Goal: Communication & Community: Answer question/provide support

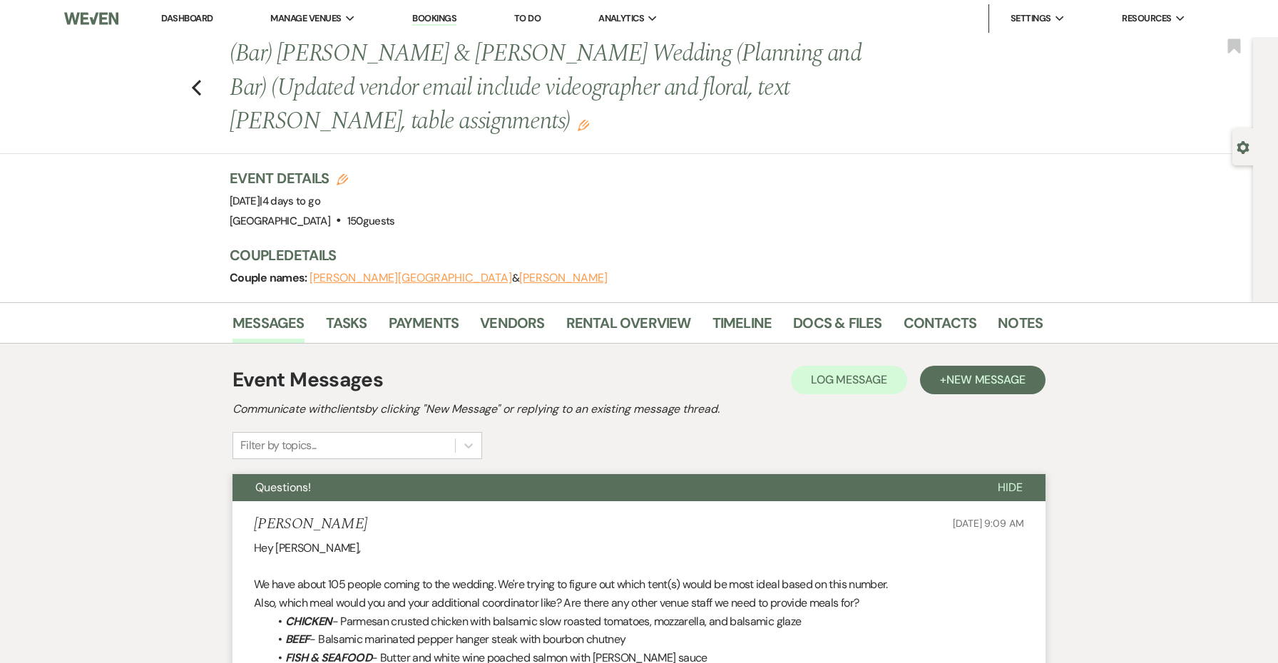
click at [180, 14] on link "Dashboard" at bounding box center [186, 18] width 51 height 12
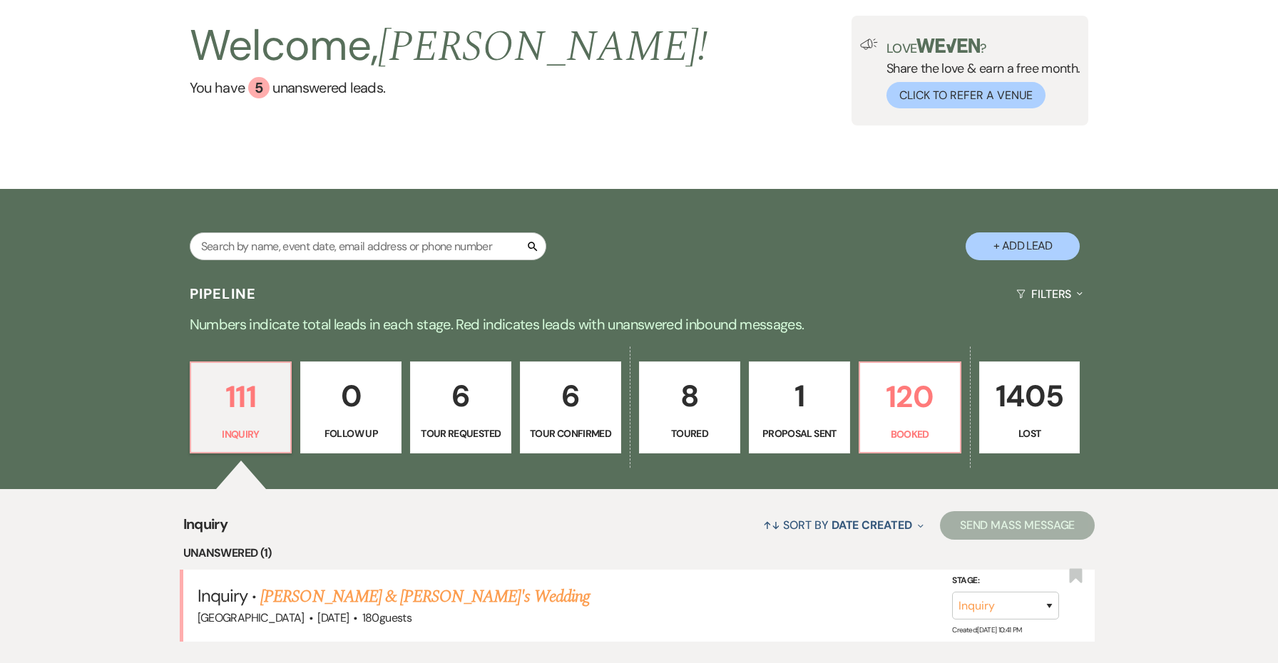
scroll to position [276, 0]
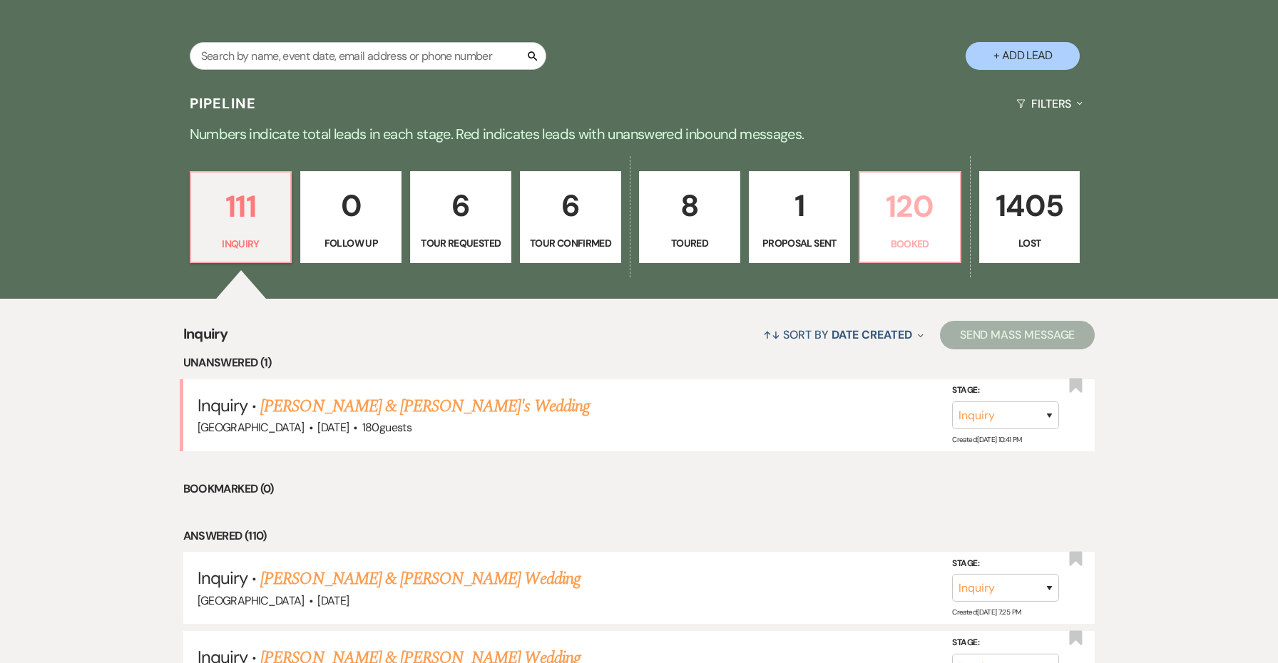
click at [890, 228] on p "120" at bounding box center [910, 207] width 83 height 48
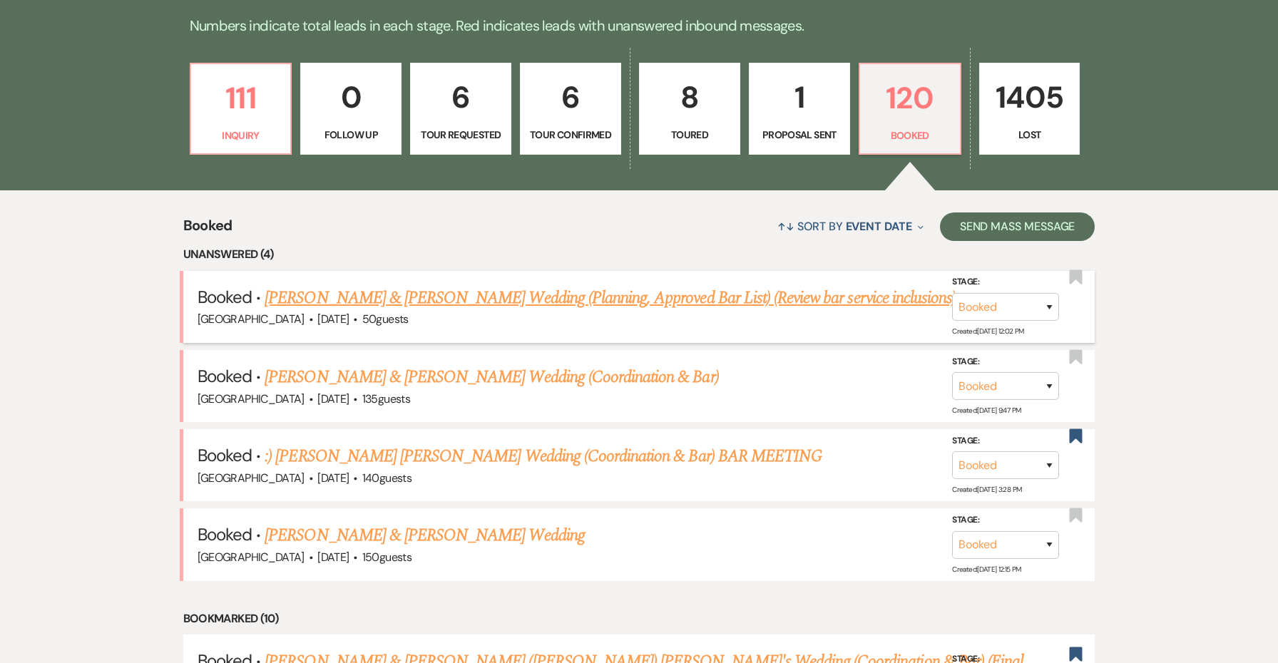
scroll to position [386, 0]
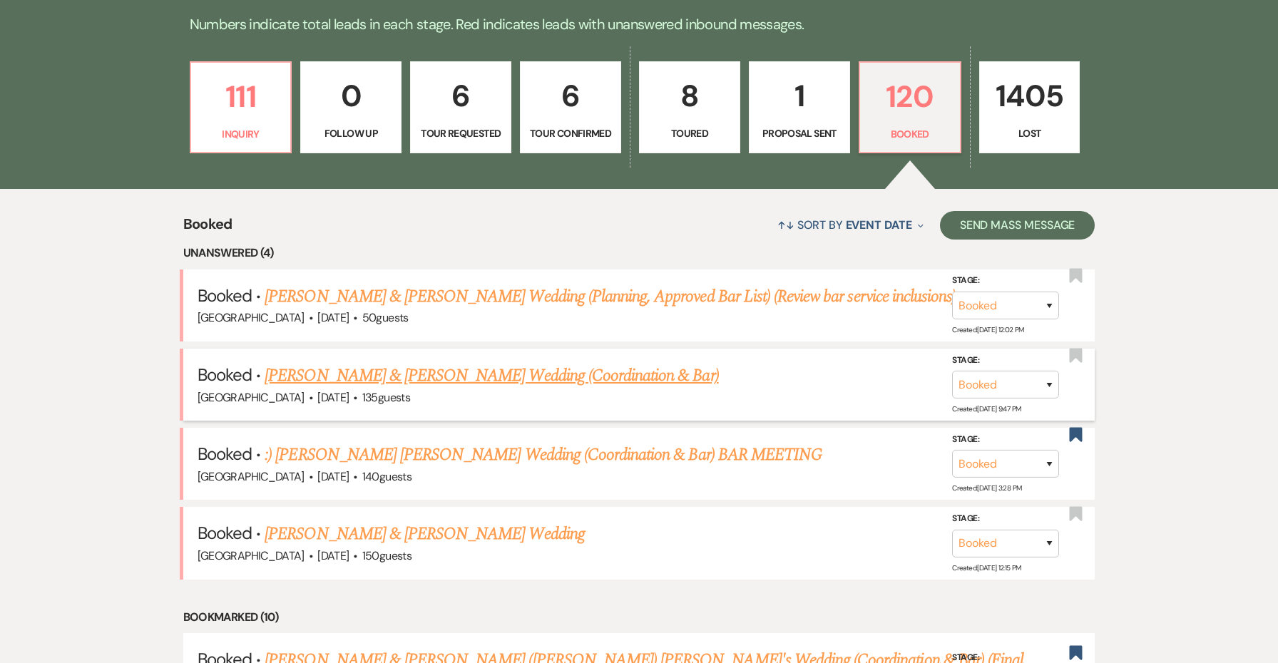
click at [419, 372] on link "[PERSON_NAME] & [PERSON_NAME] Wedding (Coordination & Bar)" at bounding box center [492, 376] width 454 height 26
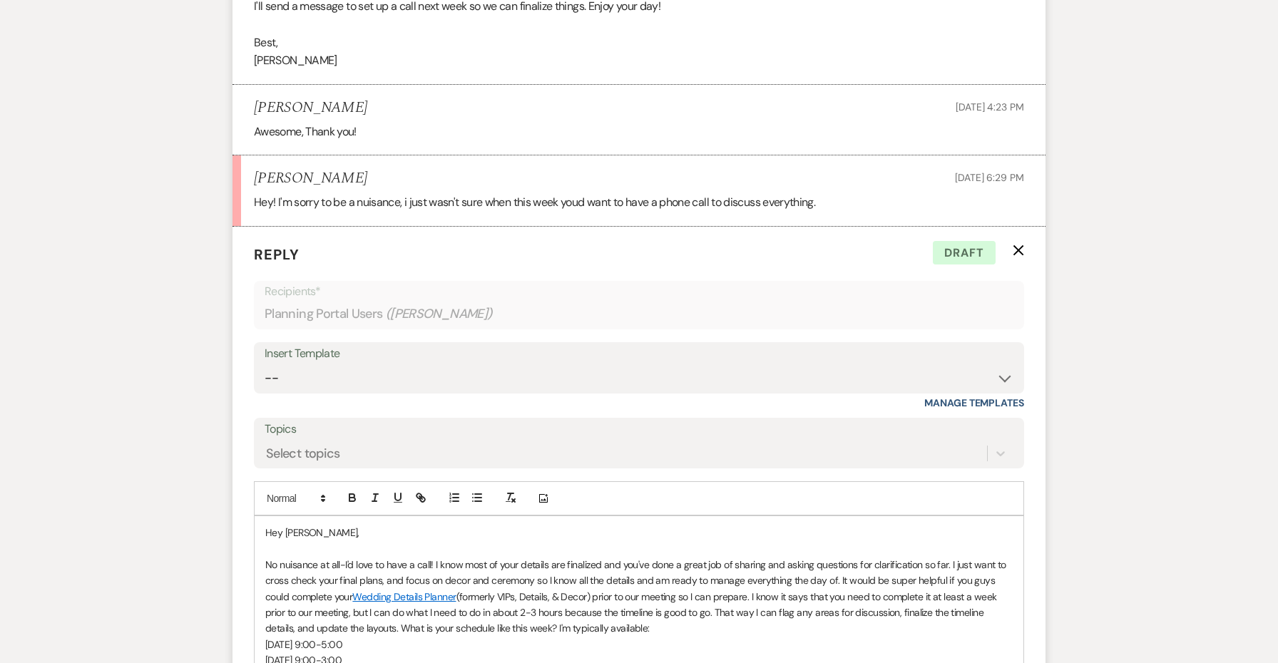
scroll to position [2420, 0]
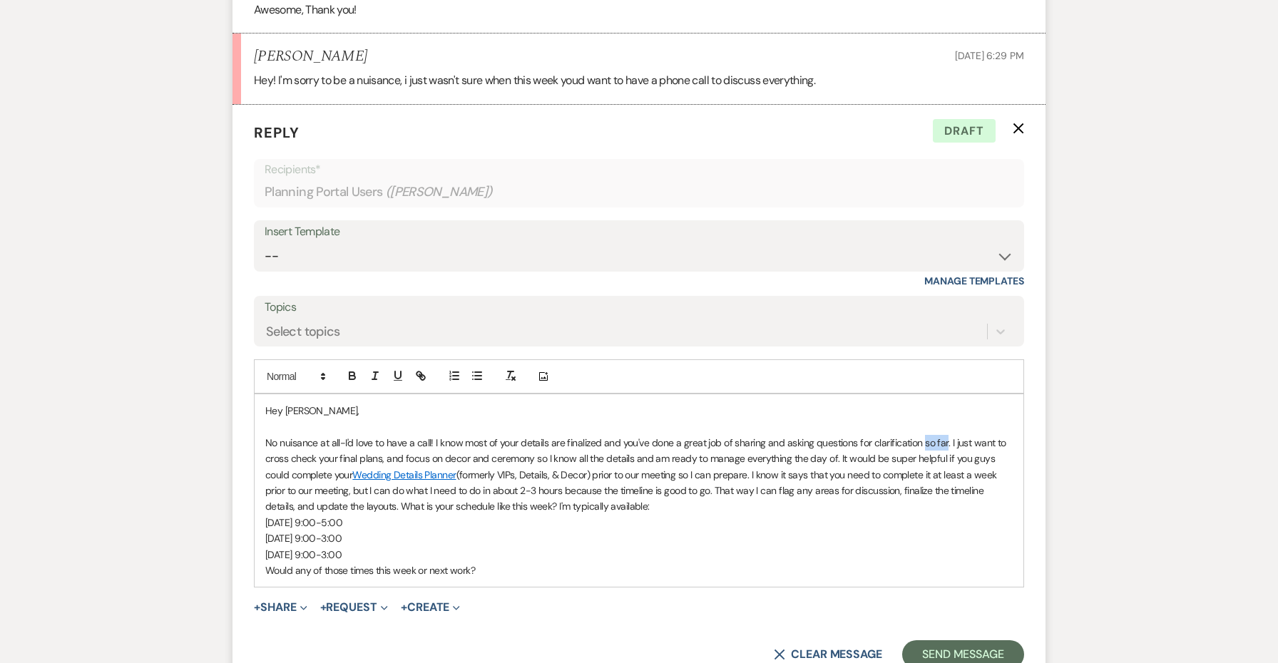
drag, startPoint x: 944, startPoint y: 379, endPoint x: 922, endPoint y: 379, distance: 22.1
click at [922, 435] on p "No nuisance at all-I'd love to have a call! I know most of your details are fin…" at bounding box center [639, 475] width 748 height 80
click at [834, 435] on p "No nuisance at all-I'd love to have a call! I know most of your details are fin…" at bounding box center [639, 475] width 748 height 80
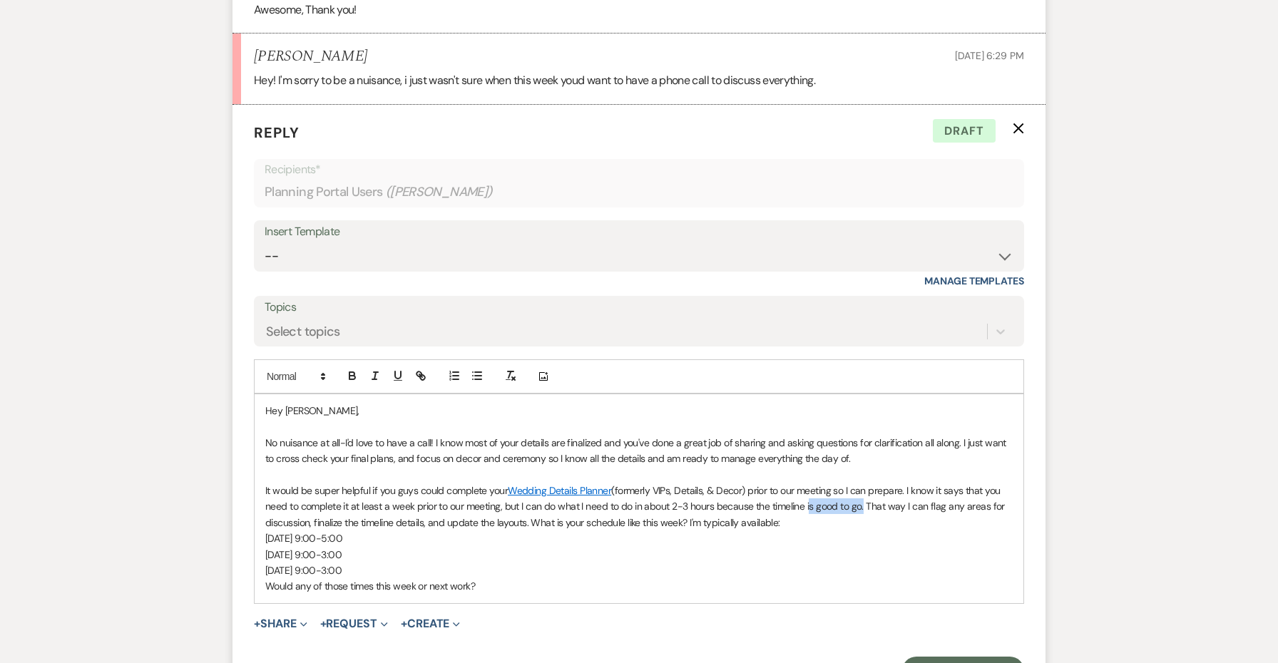
drag, startPoint x: 860, startPoint y: 440, endPoint x: 807, endPoint y: 439, distance: 52.8
click at [807, 483] on p "It would be super helpful if you guys could complete your Wedding Details Plann…" at bounding box center [639, 507] width 748 height 48
click at [961, 483] on p "It would be super helpful if you guys could complete your Wedding Details Plann…" at bounding box center [639, 507] width 748 height 48
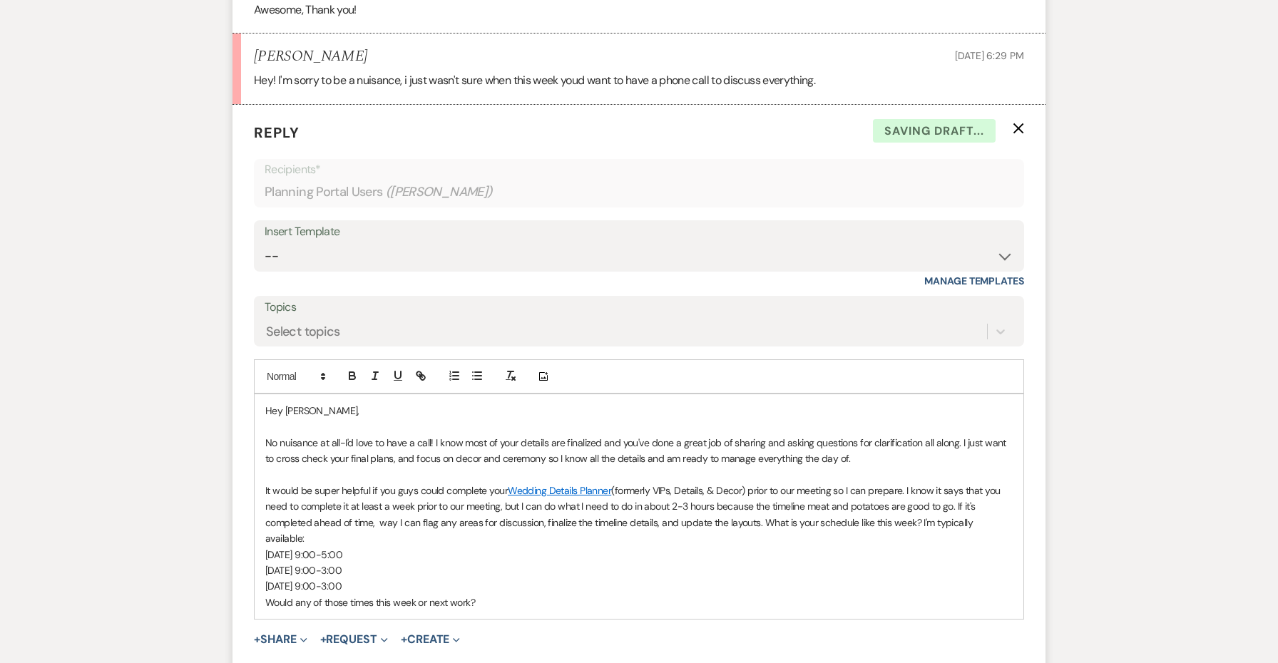
click at [390, 483] on p "It would be super helpful if you guys could complete your Wedding Details Plann…" at bounding box center [639, 515] width 748 height 64
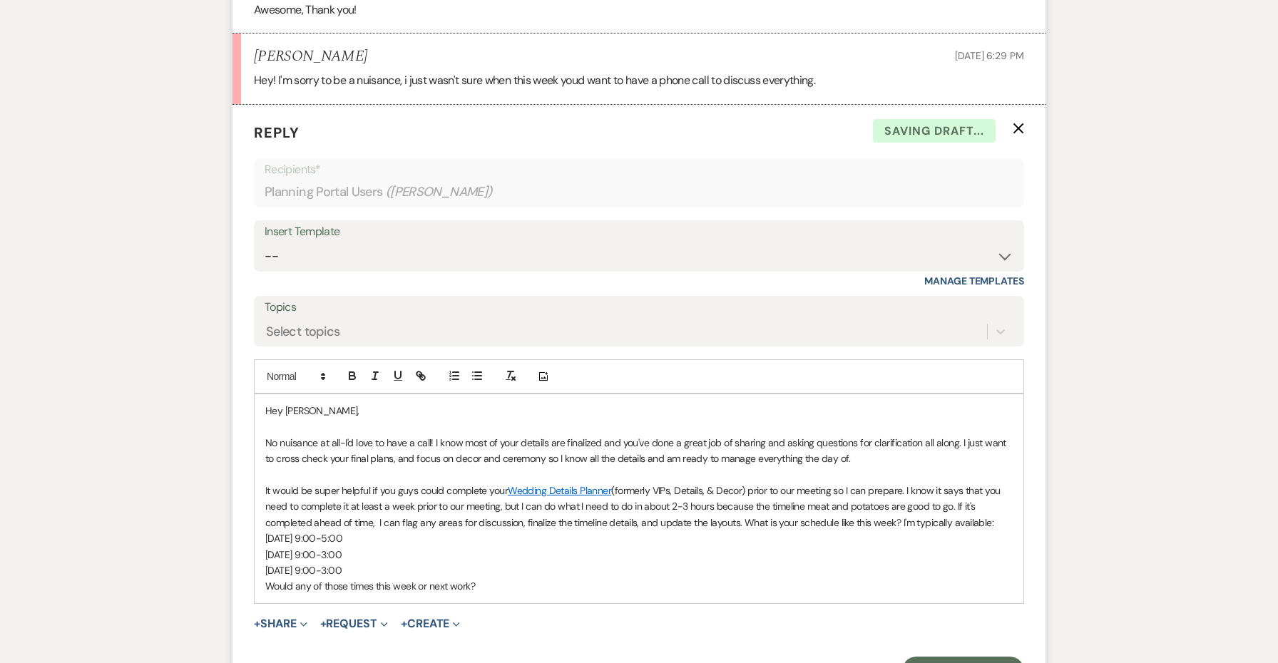
click at [521, 483] on p "It would be super helpful if you guys could complete your Wedding Details Plann…" at bounding box center [639, 507] width 748 height 48
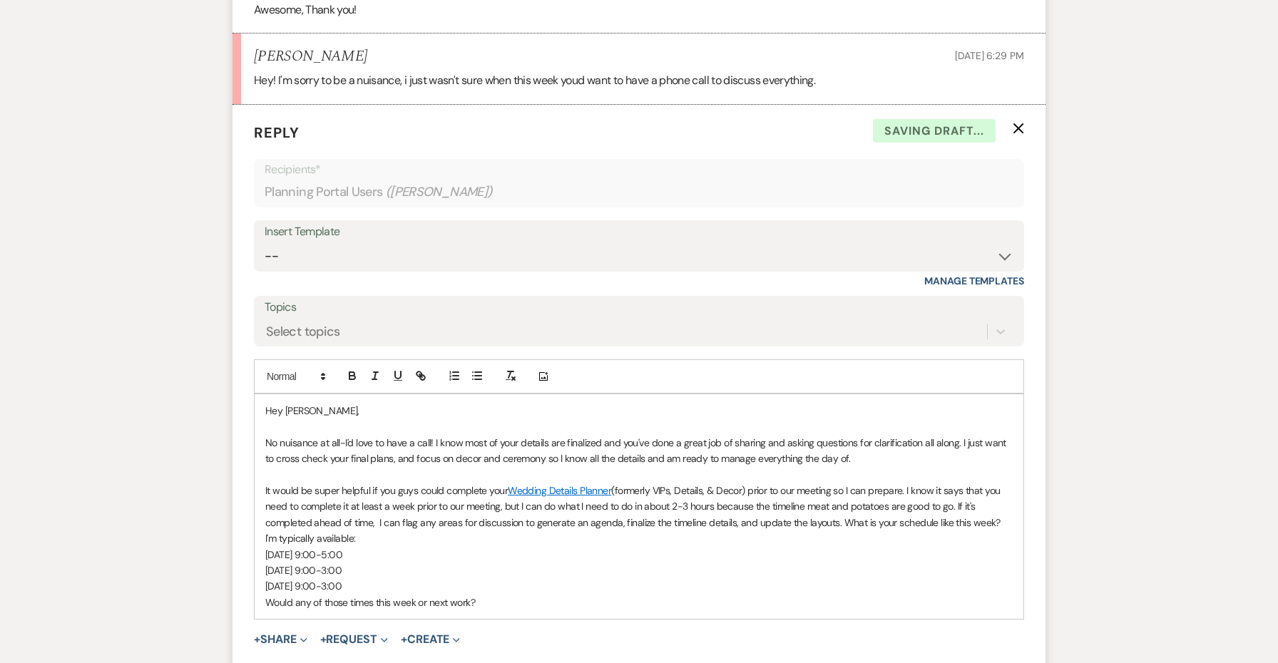
click at [713, 483] on p "It would be super helpful if you guys could complete your Wedding Details Plann…" at bounding box center [639, 515] width 748 height 64
click at [850, 483] on p "It would be super helpful if you guys could complete your Wedding Details Plann…" at bounding box center [639, 515] width 748 height 64
click at [752, 483] on p "It would be super helpful if you guys could complete your Wedding Details Plann…" at bounding box center [639, 515] width 748 height 64
click at [470, 547] on p "[DATE] 9:00-5:00" at bounding box center [639, 555] width 748 height 16
click at [444, 579] on p "[DATE] 9:00-3:00" at bounding box center [639, 587] width 748 height 16
